Goal: Transaction & Acquisition: Subscribe to service/newsletter

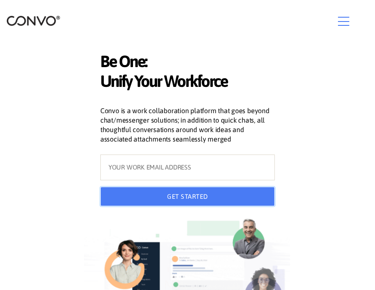
click at [230, 206] on button "GET STARTED" at bounding box center [187, 196] width 175 height 19
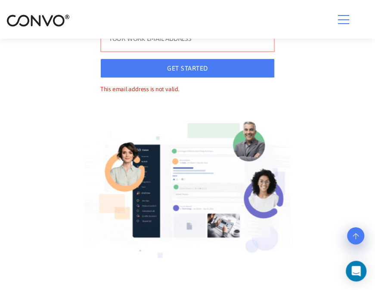
scroll to position [86, 0]
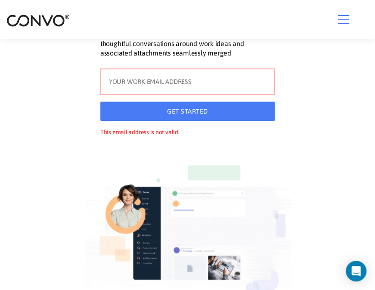
click at [150, 95] on input "text" at bounding box center [187, 81] width 175 height 27
type input "[EMAIL_ADDRESS][DOMAIN_NAME]"
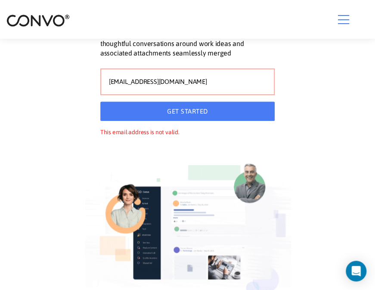
type input "[EMAIL_ADDRESS][DOMAIN_NAME]"
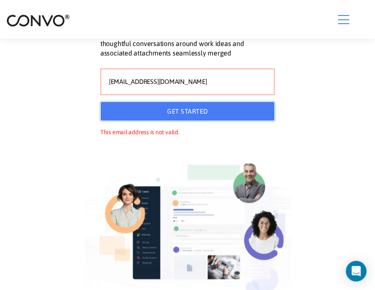
click at [199, 121] on button "GET STARTED" at bounding box center [187, 110] width 175 height 19
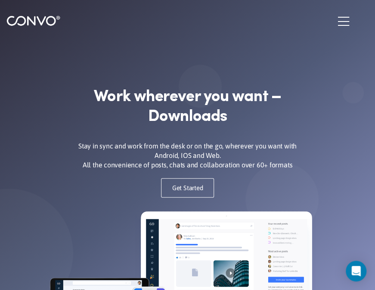
scroll to position [129, 0]
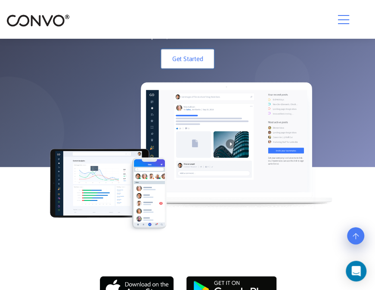
click at [182, 68] on link "Get Started" at bounding box center [187, 58] width 53 height 19
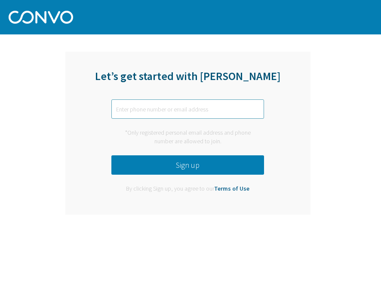
click at [180, 114] on input "text" at bounding box center [187, 108] width 153 height 19
click at [188, 105] on input "text" at bounding box center [187, 108] width 153 height 19
click at [203, 166] on button "Sign up" at bounding box center [187, 164] width 153 height 19
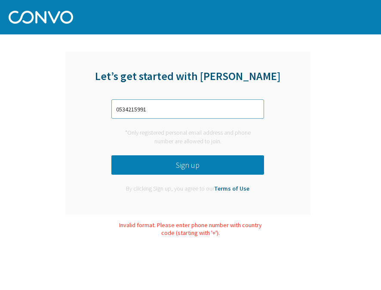
click at [118, 110] on input "0534215991" at bounding box center [187, 108] width 153 height 19
type input "+966534215991"
click at [199, 163] on button "Sign up" at bounding box center [187, 164] width 153 height 19
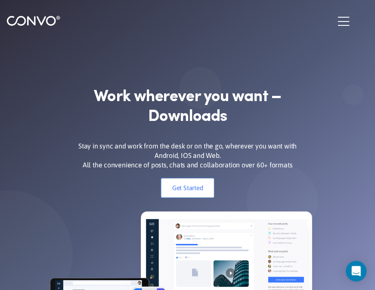
click at [199, 196] on link "Get Started" at bounding box center [187, 187] width 53 height 19
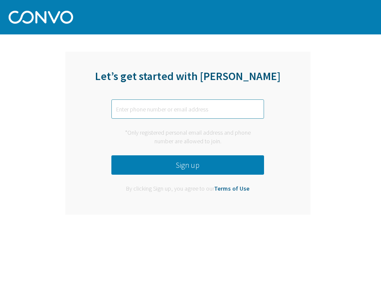
click at [199, 111] on input "text" at bounding box center [187, 108] width 153 height 19
type input "[EMAIL_ADDRESS][DOMAIN_NAME]"
click at [206, 170] on button "Sign up" at bounding box center [187, 164] width 153 height 19
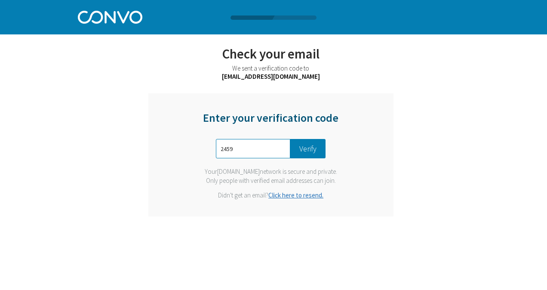
click at [308, 147] on button "Verify" at bounding box center [307, 148] width 35 height 19
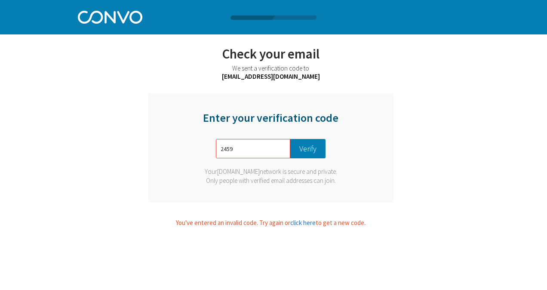
click at [309, 149] on button "Verify" at bounding box center [307, 148] width 35 height 19
type input "2"
type input "4983"
click at [298, 151] on button "Verify" at bounding box center [307, 148] width 35 height 19
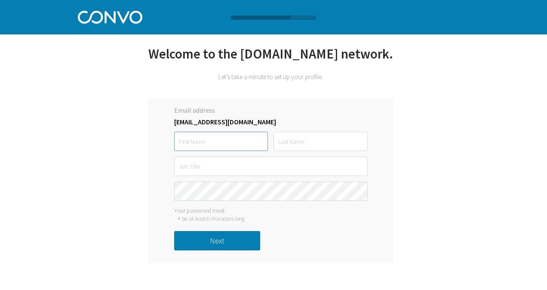
click at [233, 143] on input "text" at bounding box center [221, 141] width 94 height 19
type input "Wilmar"
type input "Brigado"
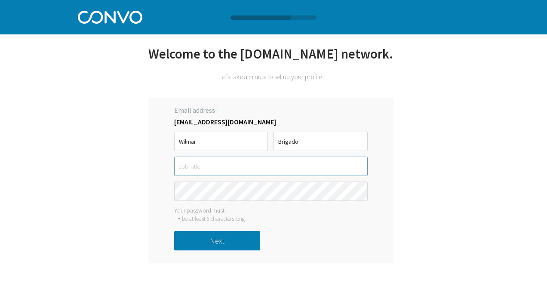
click at [254, 170] on input "text" at bounding box center [271, 166] width 194 height 19
click at [246, 171] on input "text" at bounding box center [271, 166] width 194 height 19
click at [249, 169] on input "text" at bounding box center [271, 166] width 194 height 19
type input "HSE Engineer"
click at [165, 181] on div "Email address wilmar.brigado@jcd.com.sa Wilmar Brigado HSE Engineer must be at …" at bounding box center [270, 180] width 245 height 165
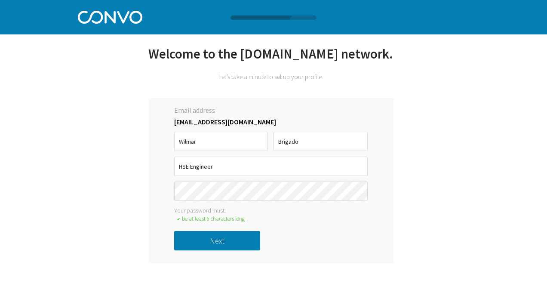
click at [200, 244] on button "Next" at bounding box center [217, 240] width 86 height 19
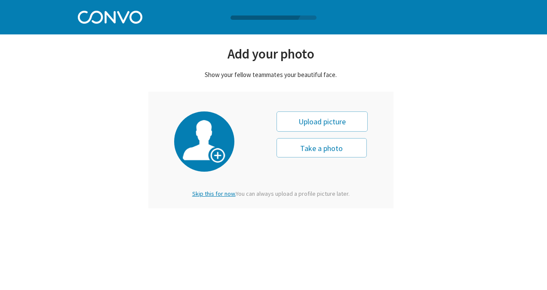
click at [214, 195] on span "Skip this for now." at bounding box center [213, 194] width 43 height 8
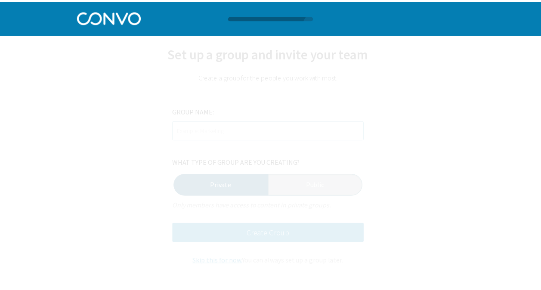
scroll to position [0, 0]
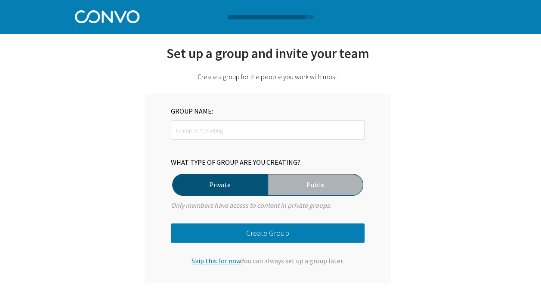
click at [276, 120] on div "WHAT TYPE OF GROUP ARE YOU CREATING? Private Public" at bounding box center [268, 158] width 194 height 104
click at [280, 131] on input "text" at bounding box center [268, 129] width 194 height 19
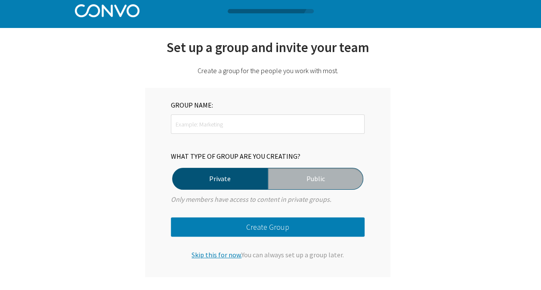
click at [229, 253] on span "Skip this for now." at bounding box center [216, 254] width 50 height 9
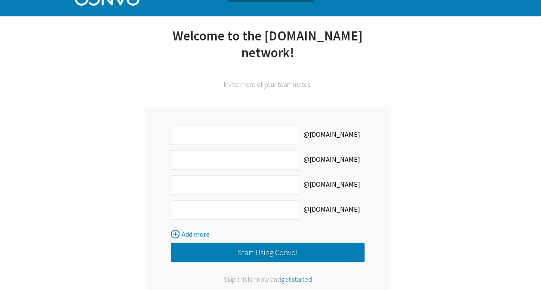
scroll to position [28, 0]
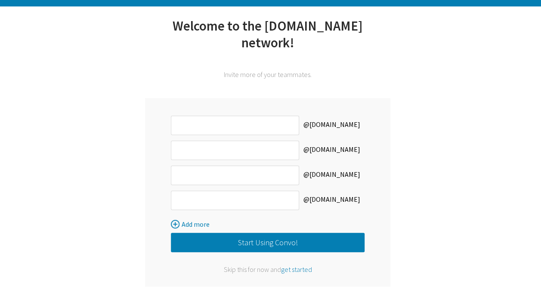
click at [299, 265] on span "get started" at bounding box center [296, 269] width 31 height 9
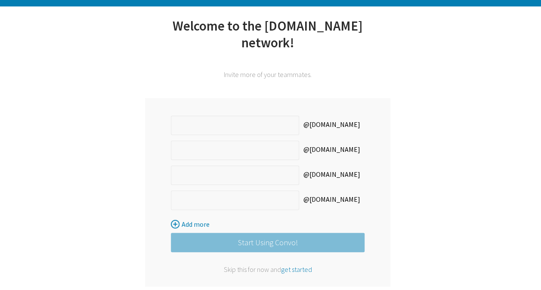
click at [295, 265] on span "get started" at bounding box center [296, 269] width 31 height 9
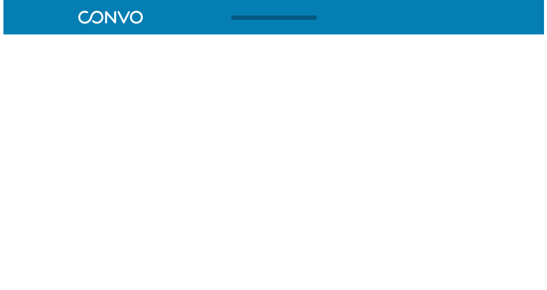
scroll to position [0, 0]
click at [126, 19] on div at bounding box center [273, 17] width 547 height 4
click at [138, 62] on div at bounding box center [271, 61] width 338 height 11
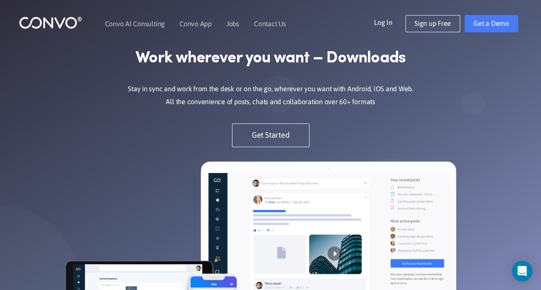
click at [341, 108] on div "Work wherever you want – Downloads Stay in sync and work from the desk or on th…" at bounding box center [271, 97] width 314 height 100
click at [278, 117] on div "Work wherever you want – Downloads Stay in sync and work from the desk or on th…" at bounding box center [271, 97] width 314 height 100
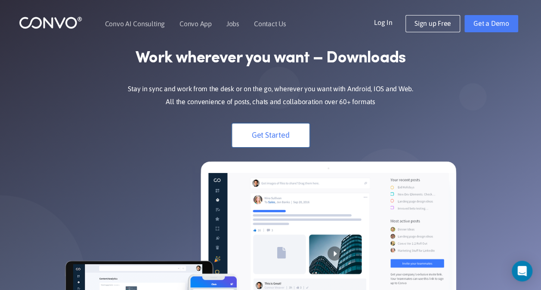
click at [271, 129] on link "Get Started" at bounding box center [270, 135] width 77 height 24
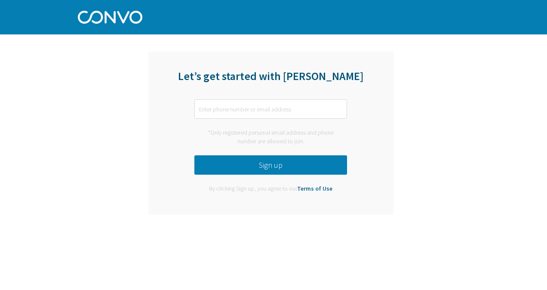
click at [323, 190] on link "Terms of Use" at bounding box center [314, 188] width 35 height 8
